Goal: Information Seeking & Learning: Learn about a topic

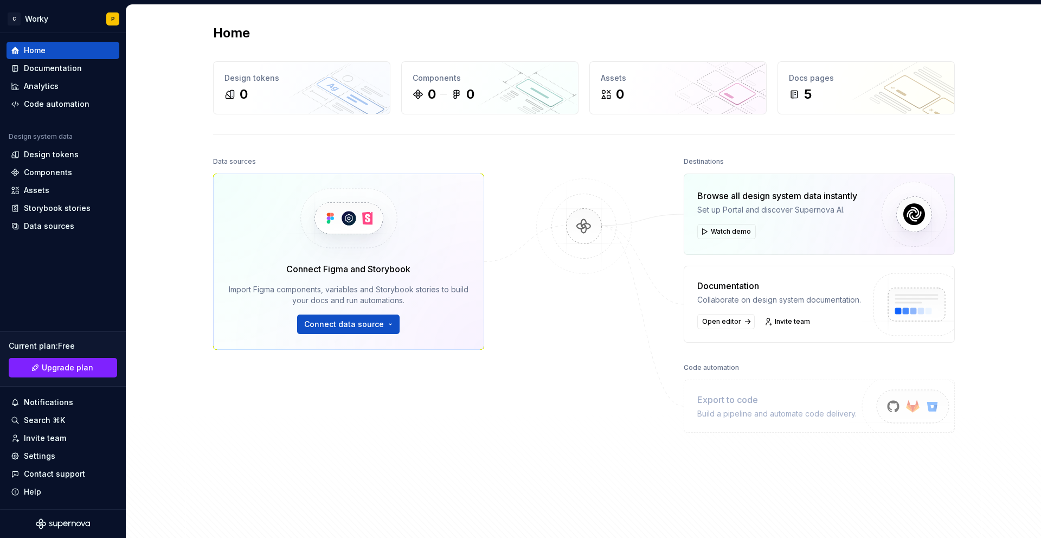
click at [285, 231] on img at bounding box center [348, 218] width 133 height 88
click at [343, 223] on img at bounding box center [348, 218] width 133 height 88
click at [361, 331] on button "Connect data source" at bounding box center [348, 324] width 102 height 20
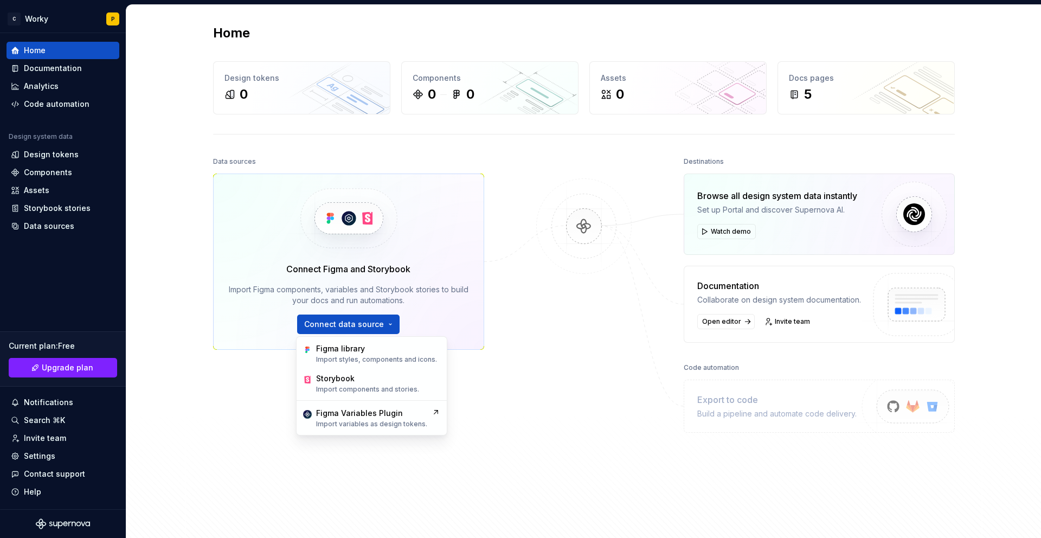
click at [514, 315] on div "Data sources Connect Figma and Storybook Import Figma components, variables and…" at bounding box center [584, 337] width 742 height 366
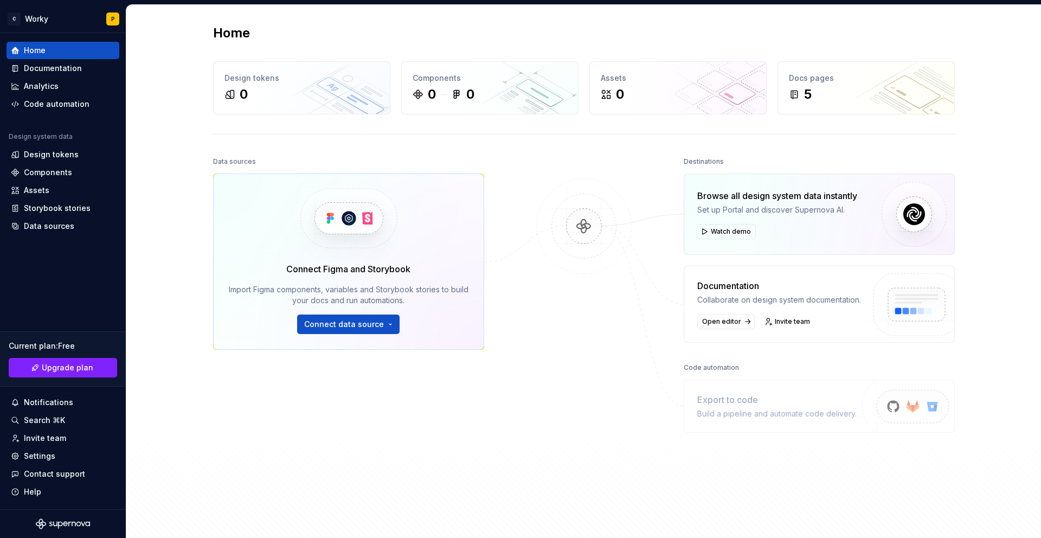
click at [818, 297] on div "Collaborate on design system documentation." at bounding box center [779, 299] width 164 height 11
click at [354, 93] on div "0" at bounding box center [301, 94] width 154 height 17
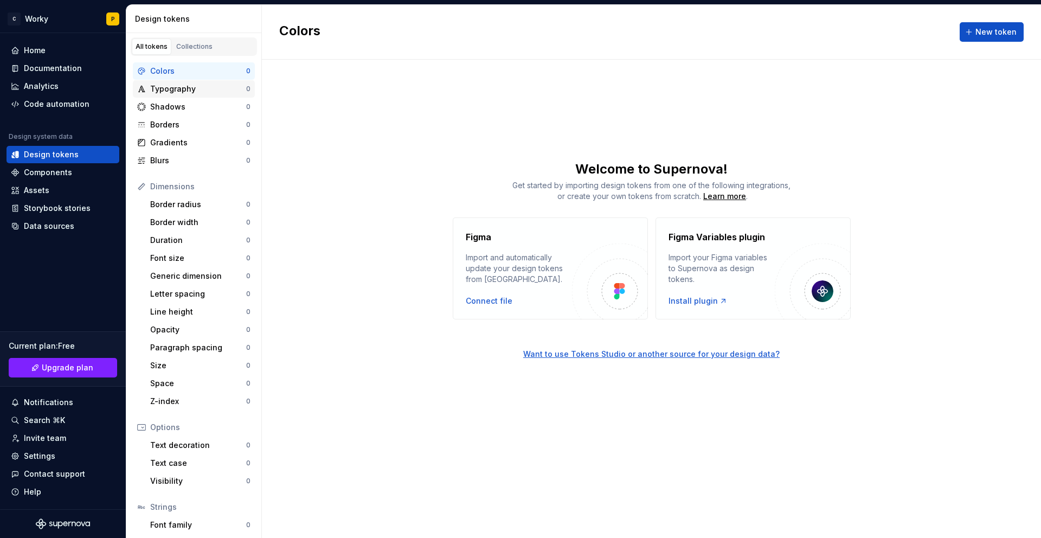
click at [177, 86] on div "Typography" at bounding box center [198, 88] width 96 height 11
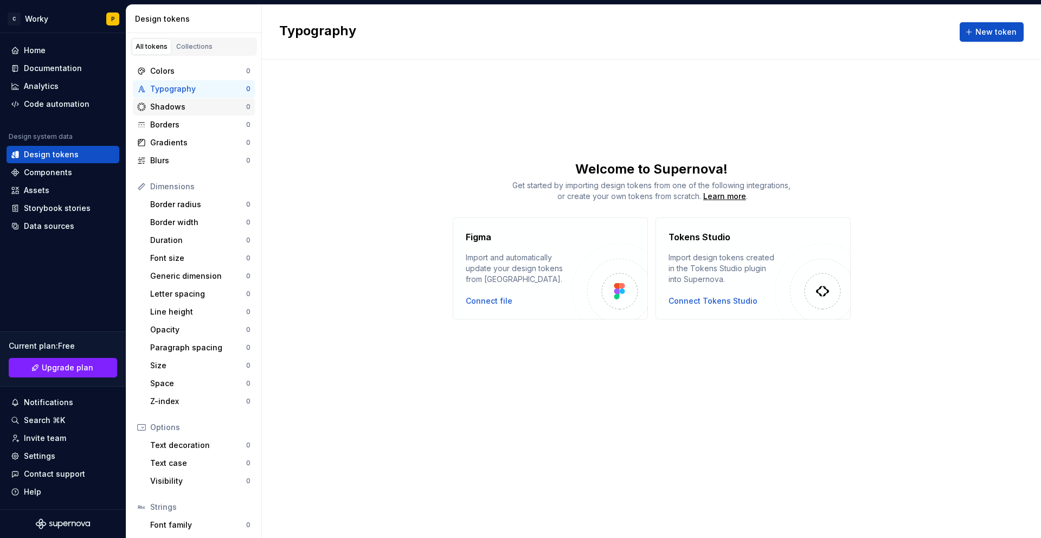
click at [177, 111] on div "Shadows" at bounding box center [198, 106] width 96 height 11
click at [176, 126] on div "Borders" at bounding box center [198, 124] width 96 height 11
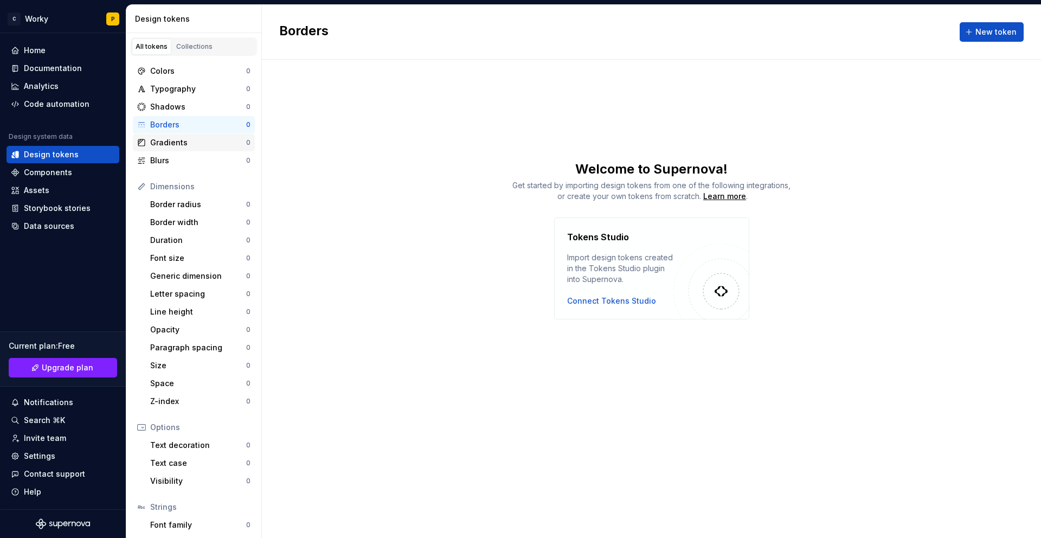
click at [177, 143] on div "Gradients" at bounding box center [198, 142] width 96 height 11
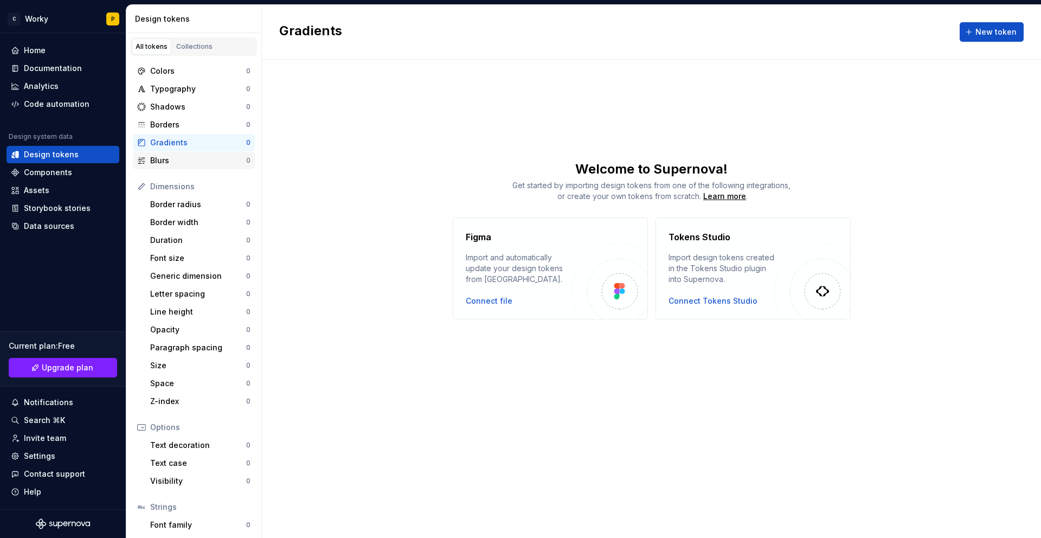
click at [175, 162] on div "Blurs" at bounding box center [198, 160] width 96 height 11
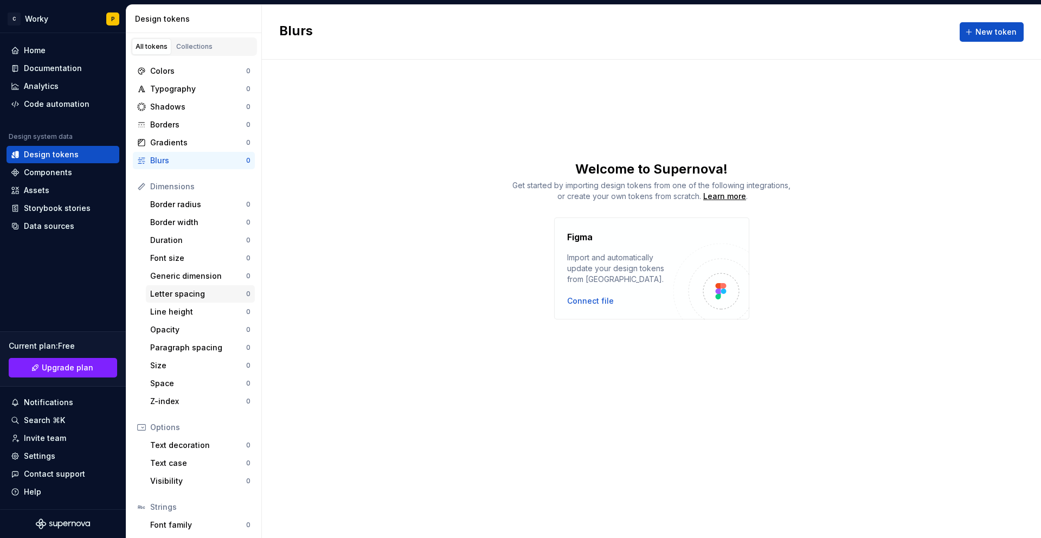
scroll to position [56, 0]
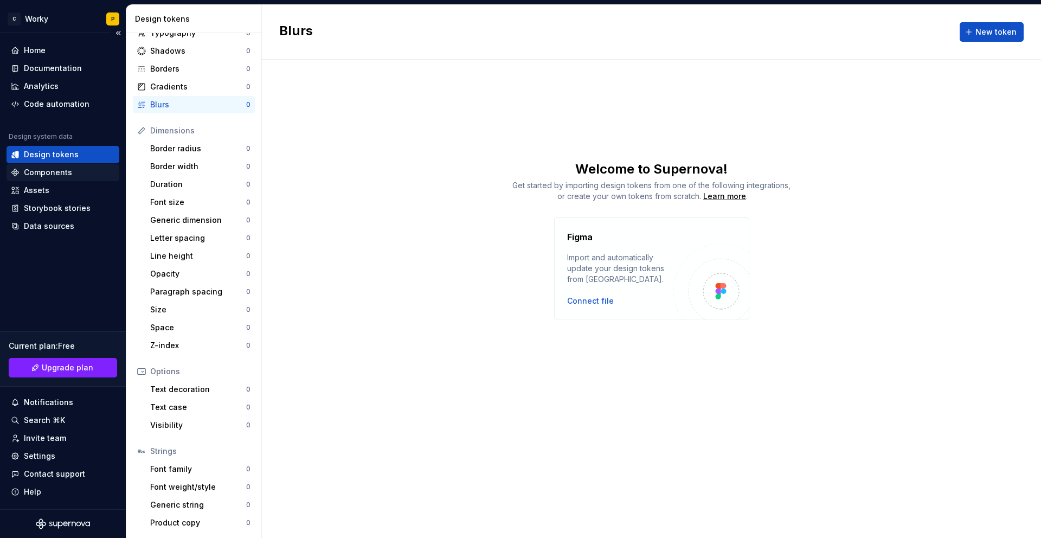
click at [39, 169] on div "Components" at bounding box center [48, 172] width 48 height 11
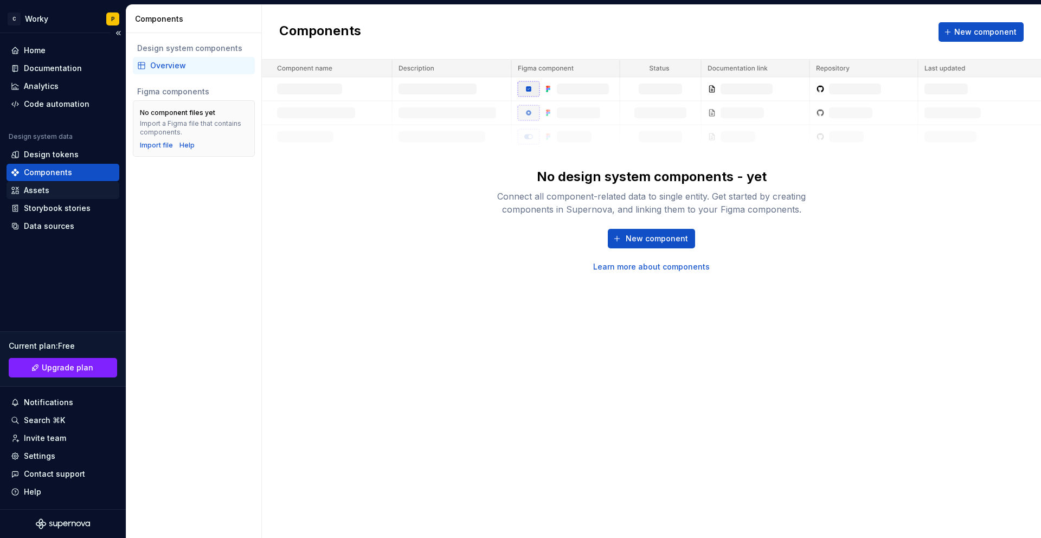
click at [46, 188] on div "Assets" at bounding box center [36, 190] width 25 height 11
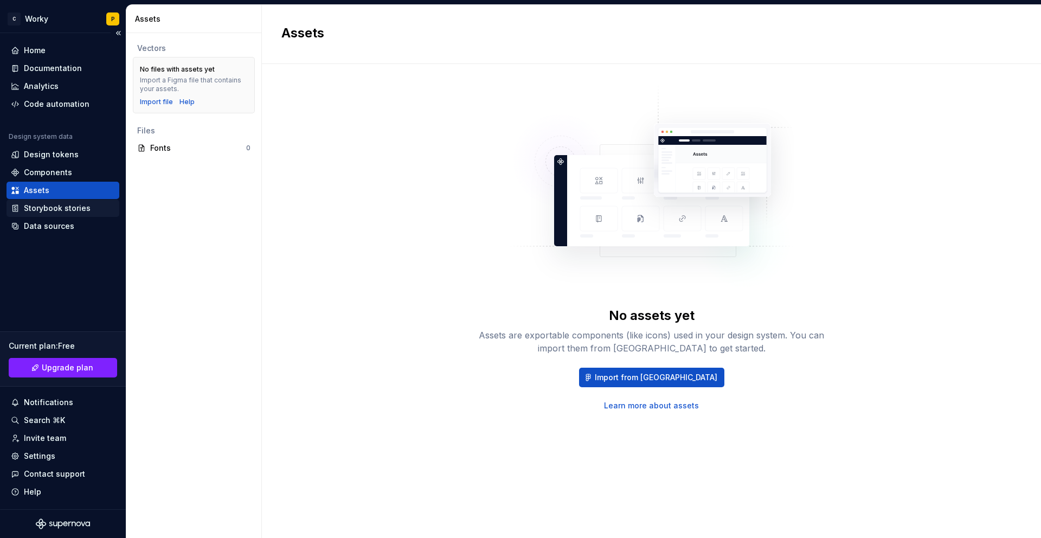
click at [55, 209] on div "Storybook stories" at bounding box center [57, 208] width 67 height 11
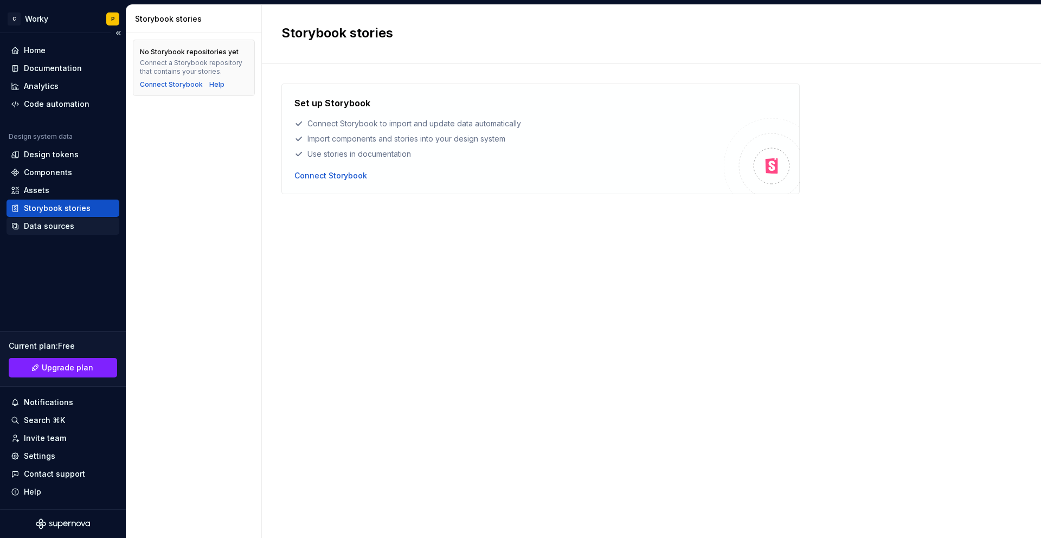
click at [44, 225] on div "Data sources" at bounding box center [49, 226] width 50 height 11
